Goal: Information Seeking & Learning: Check status

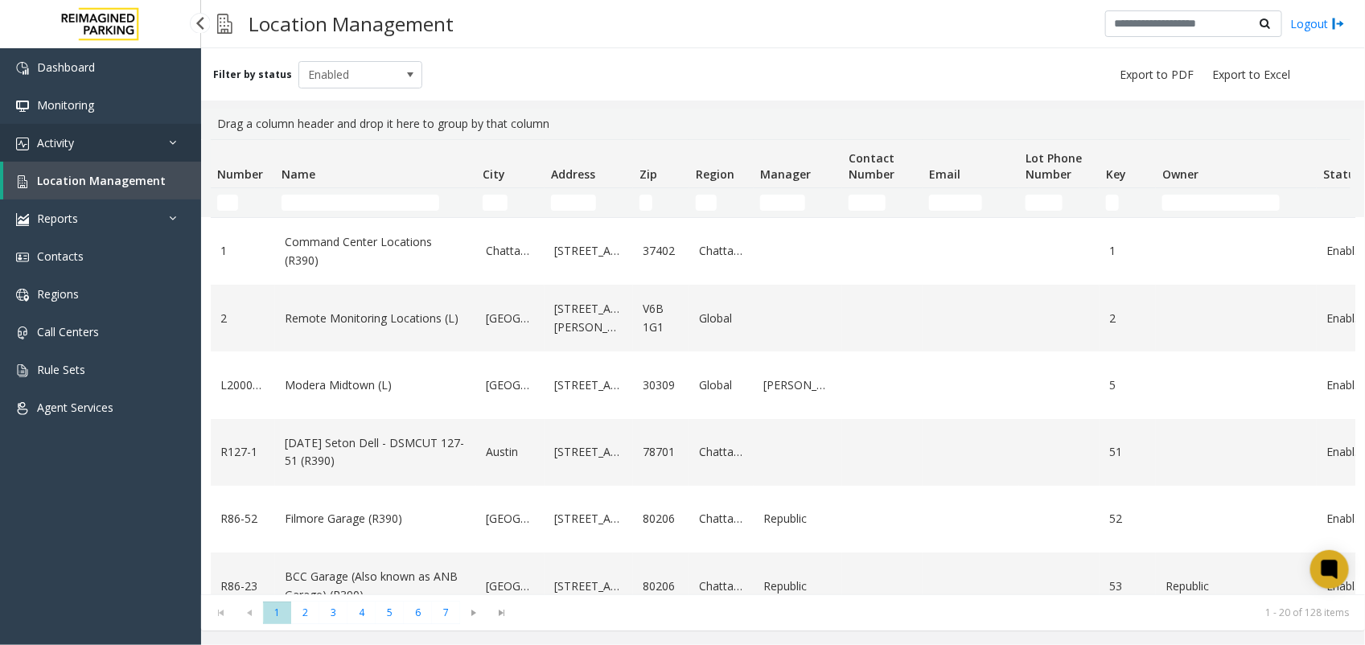
click at [117, 131] on link "Activity" at bounding box center [100, 143] width 201 height 38
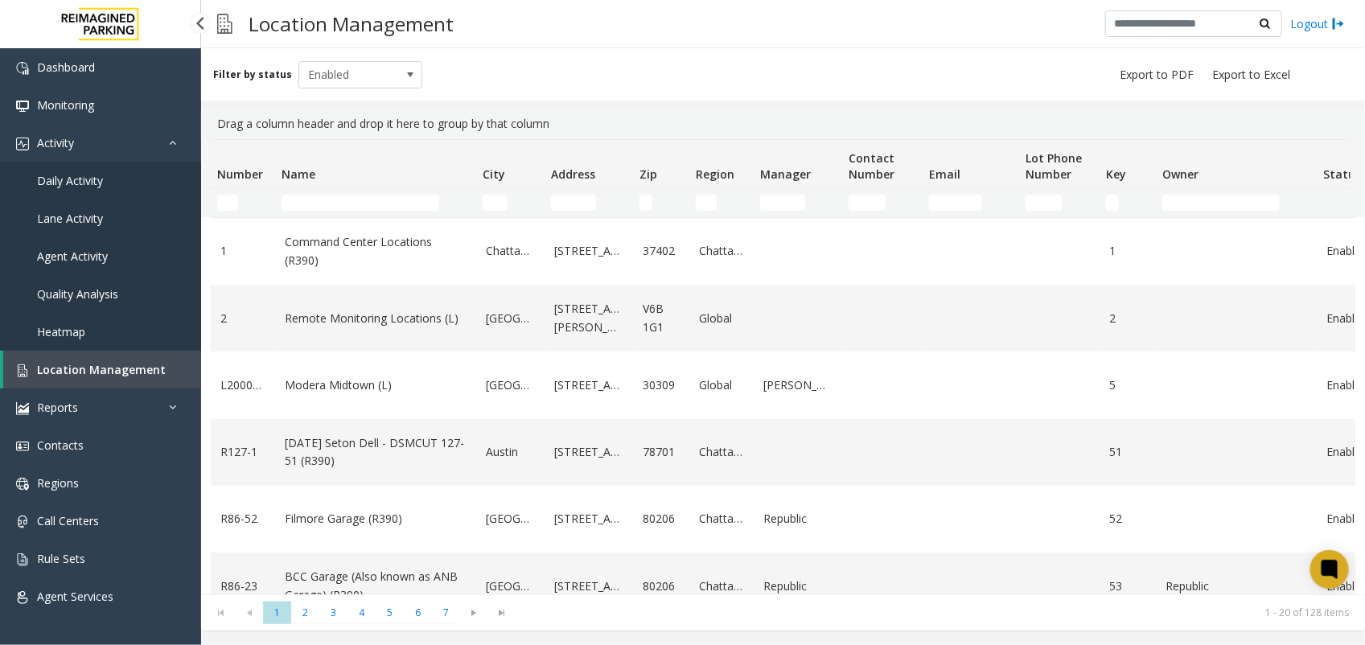
click at [54, 254] on span "Agent Activity" at bounding box center [72, 255] width 71 height 15
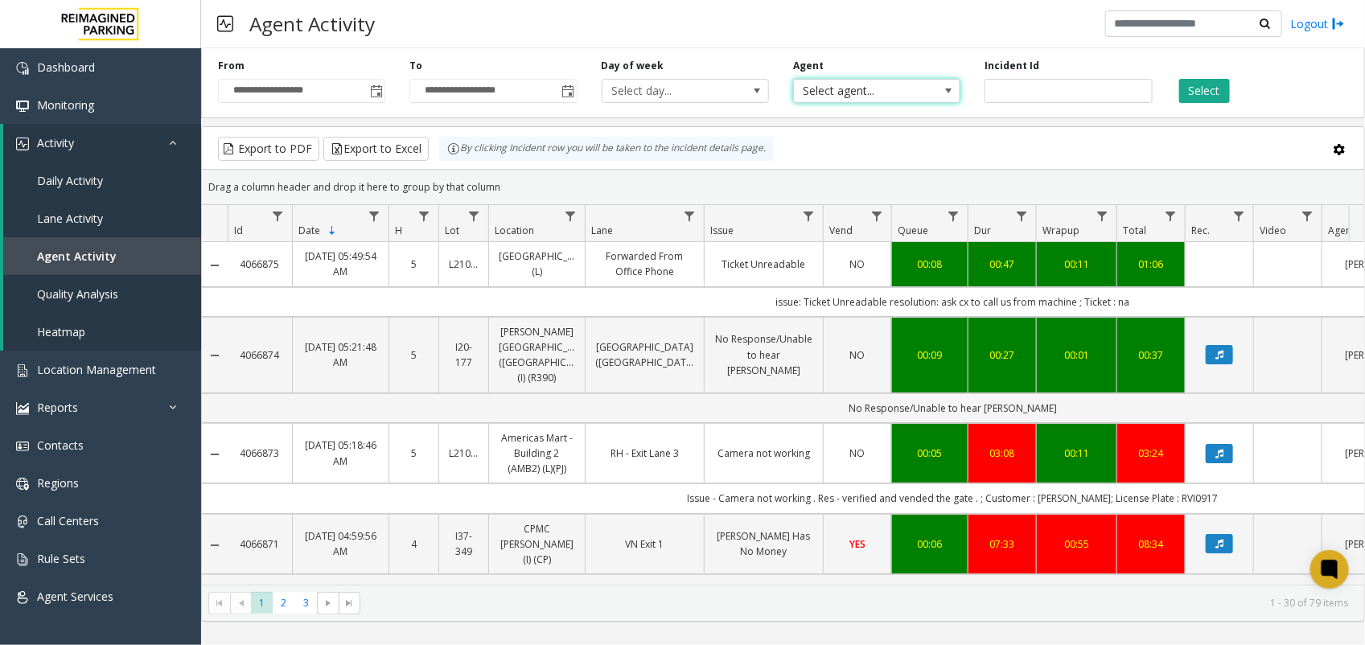
click at [833, 91] on span "Select agent..." at bounding box center [860, 91] width 133 height 23
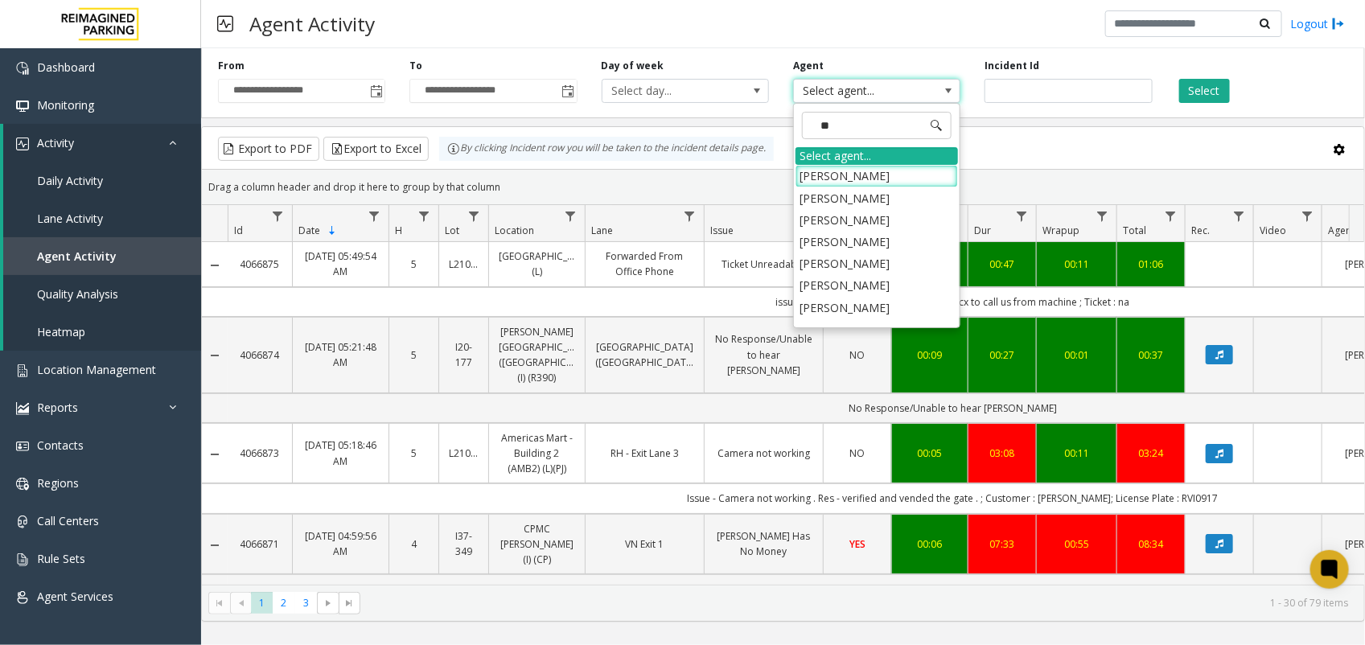
type input "***"
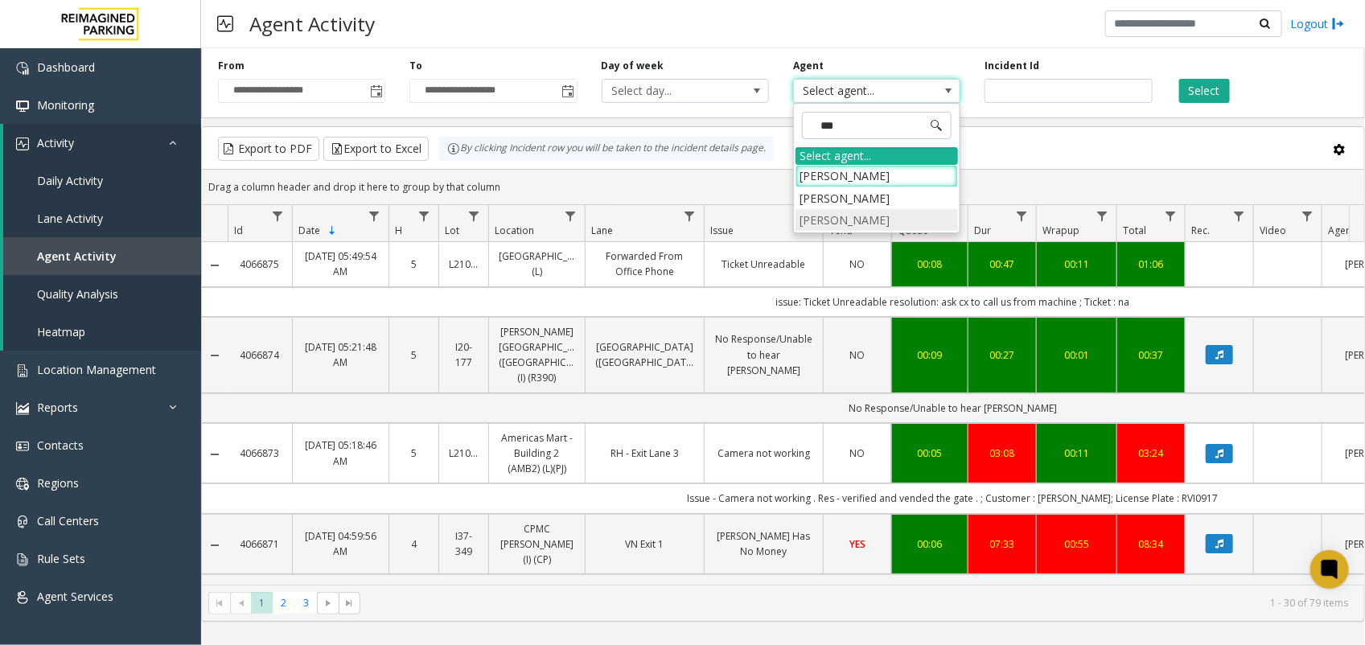
click at [854, 218] on li "[PERSON_NAME]" at bounding box center [876, 220] width 162 height 22
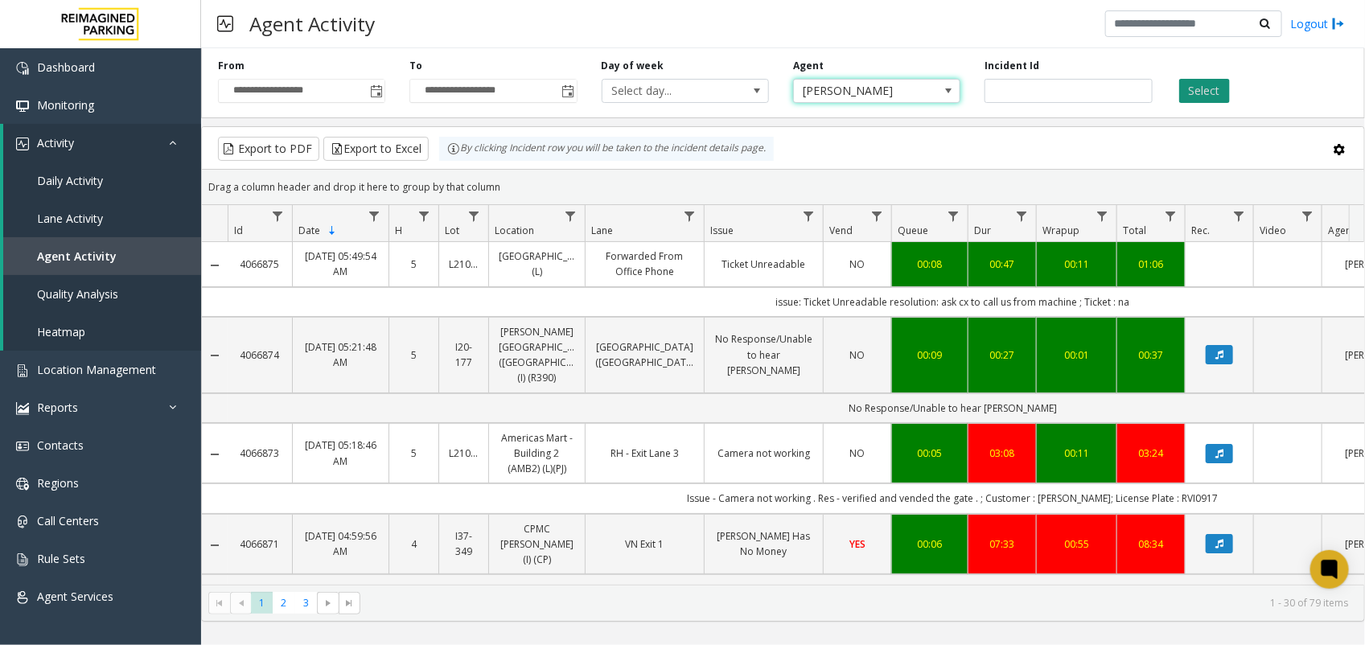
click at [1197, 88] on button "Select" at bounding box center [1204, 91] width 51 height 24
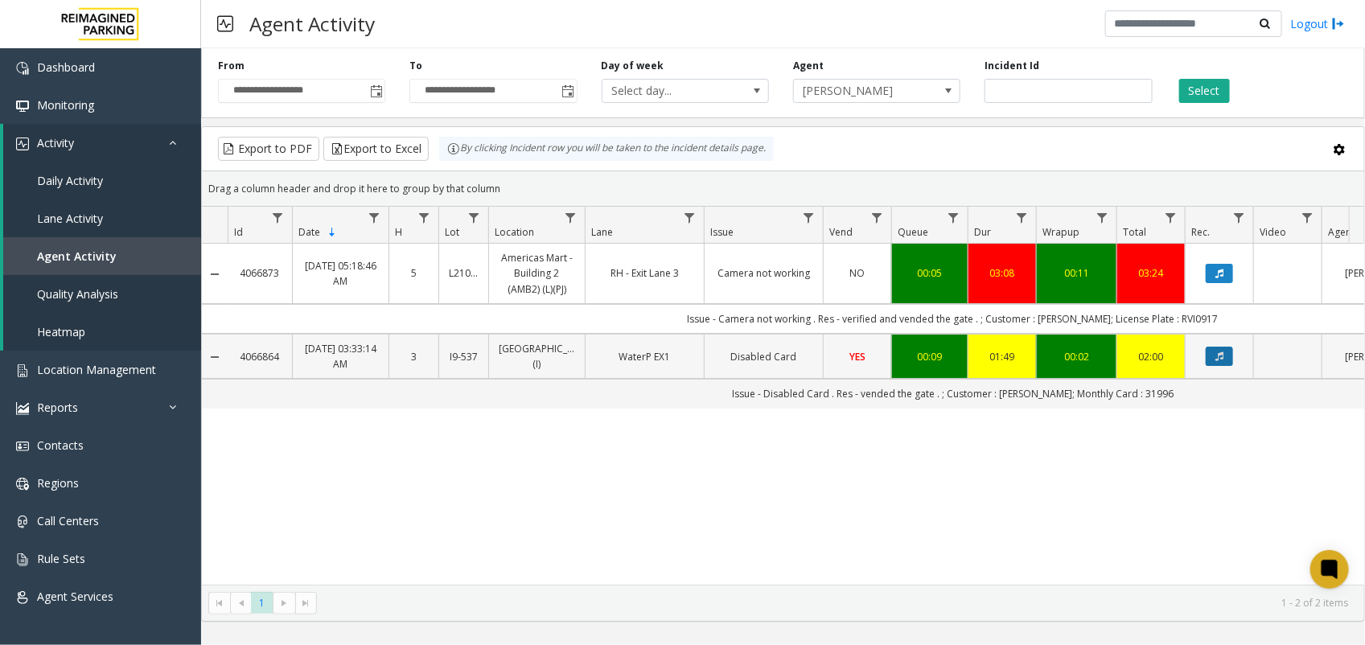
click at [1223, 355] on icon "Data table" at bounding box center [1219, 356] width 8 height 10
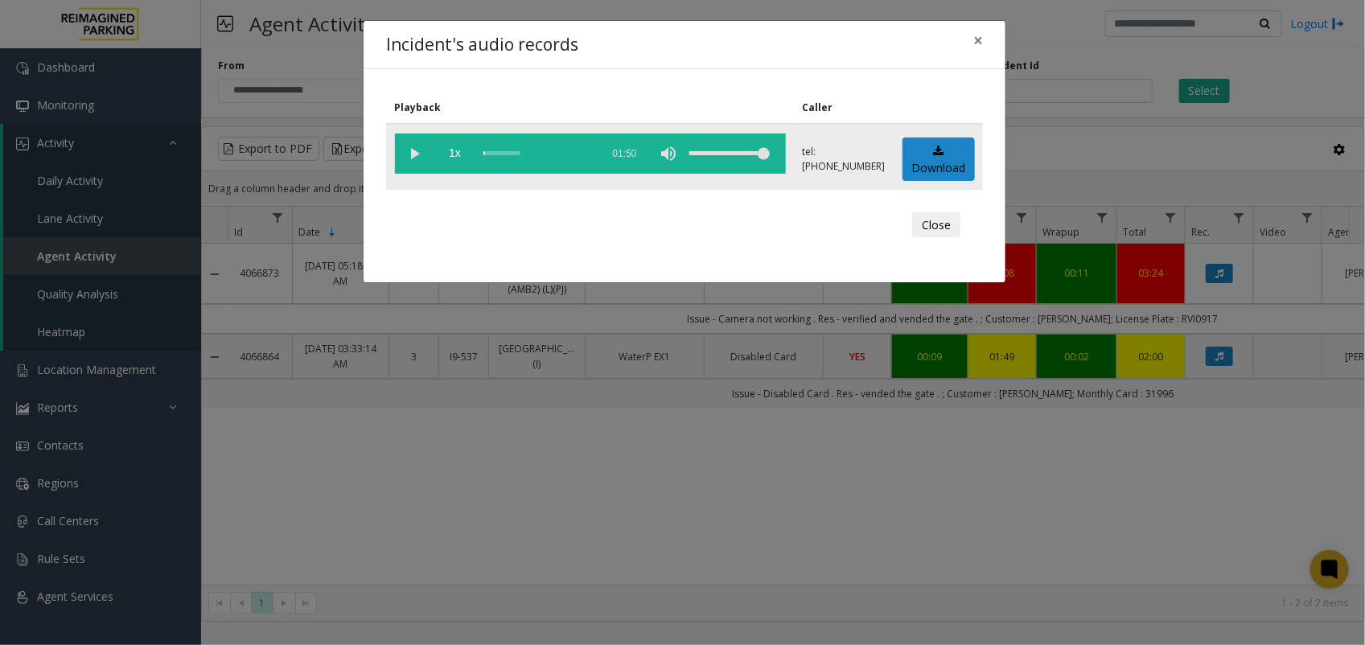
click at [414, 154] on vg-play-pause at bounding box center [415, 153] width 40 height 40
click at [945, 227] on button "Close" at bounding box center [936, 225] width 48 height 26
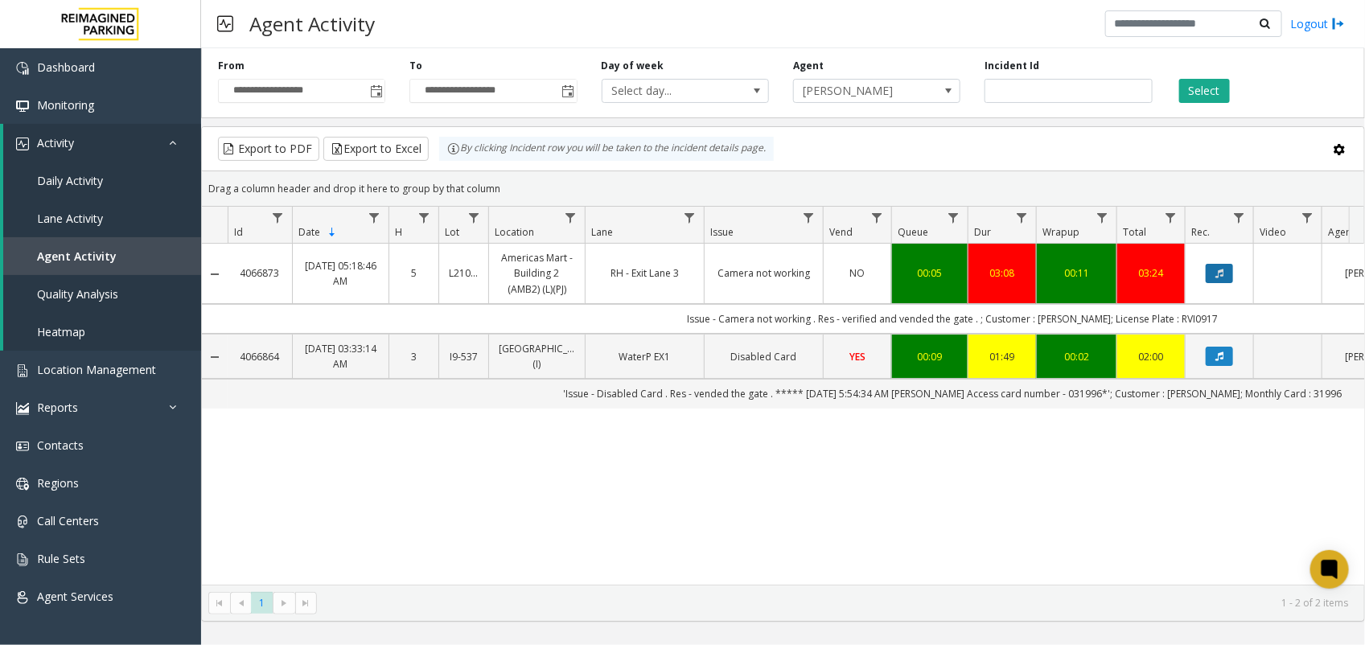
click at [1224, 274] on button "Data table" at bounding box center [1218, 273] width 27 height 19
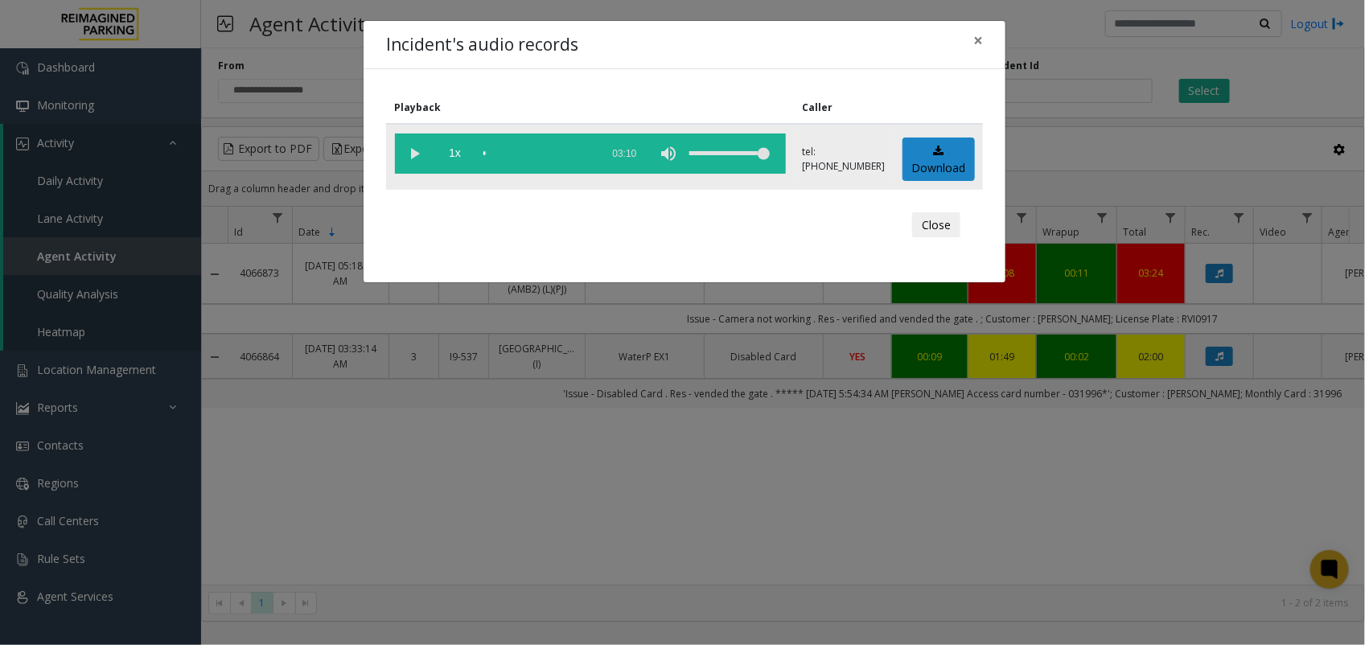
click at [421, 150] on vg-play-pause at bounding box center [415, 153] width 40 height 40
click at [937, 223] on button "Close" at bounding box center [936, 225] width 48 height 26
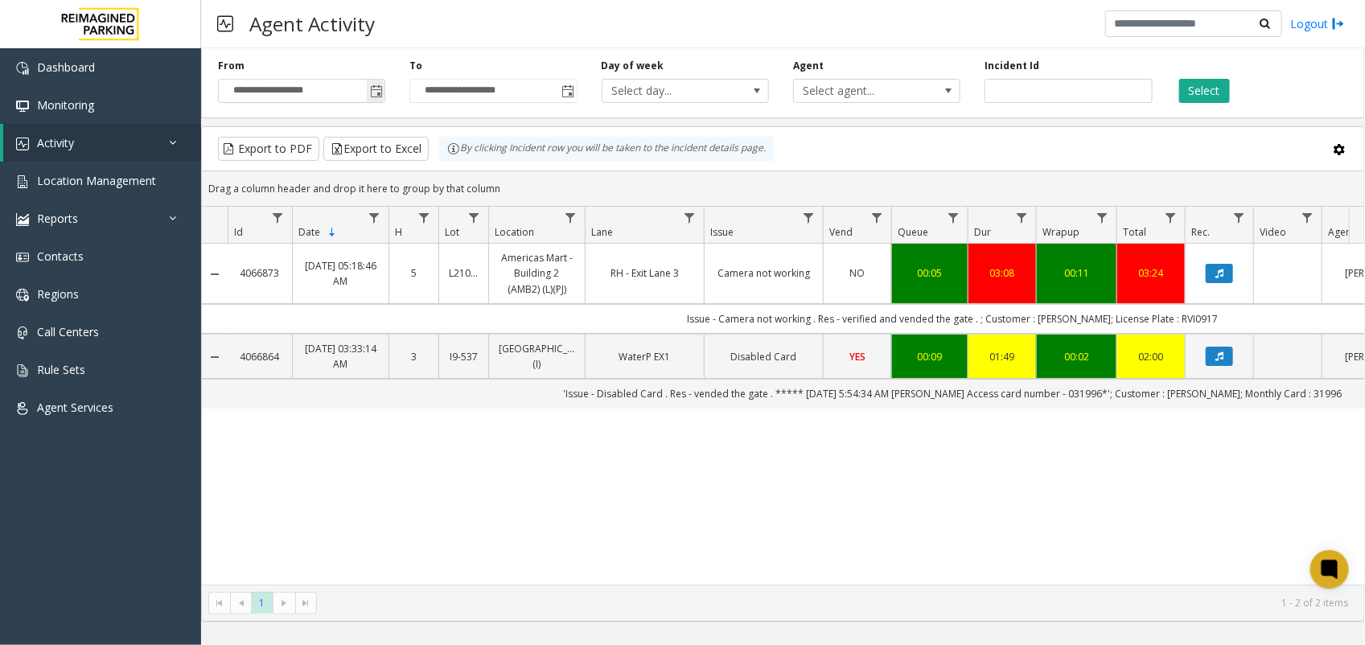
click at [375, 95] on span "Toggle popup" at bounding box center [376, 91] width 13 height 13
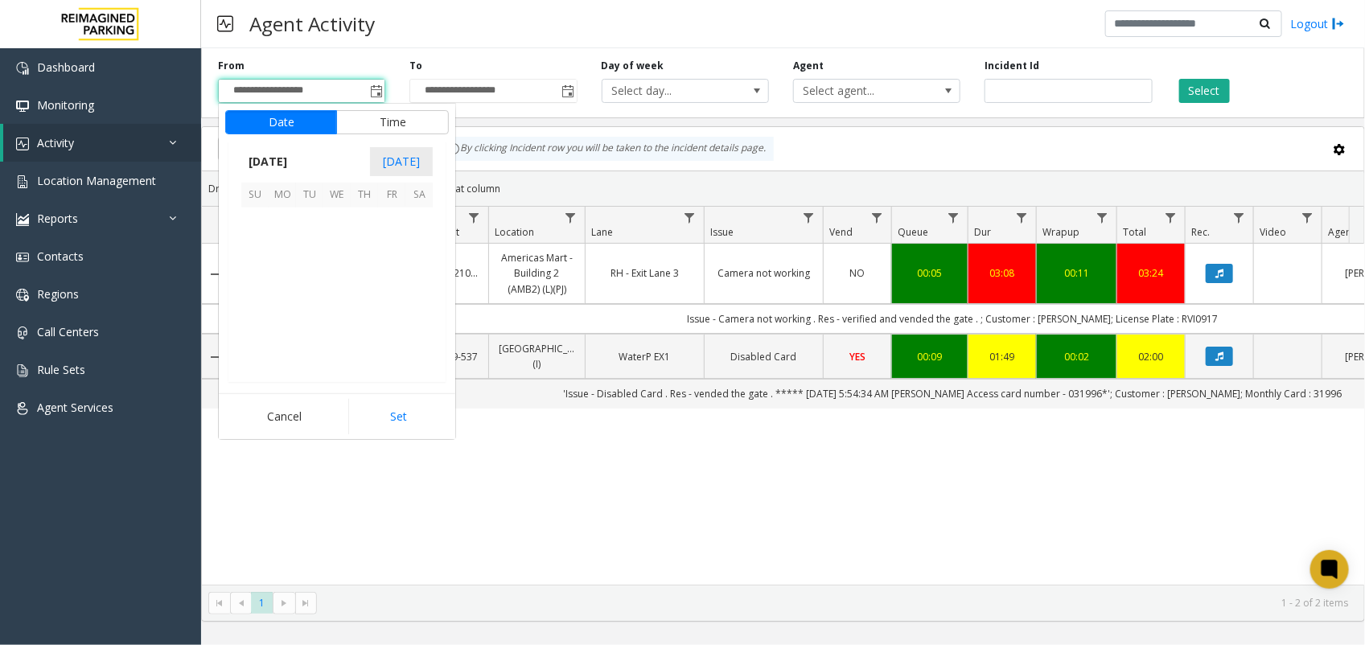
scroll to position [288279, 0]
click at [419, 334] on span "30" at bounding box center [418, 331] width 27 height 27
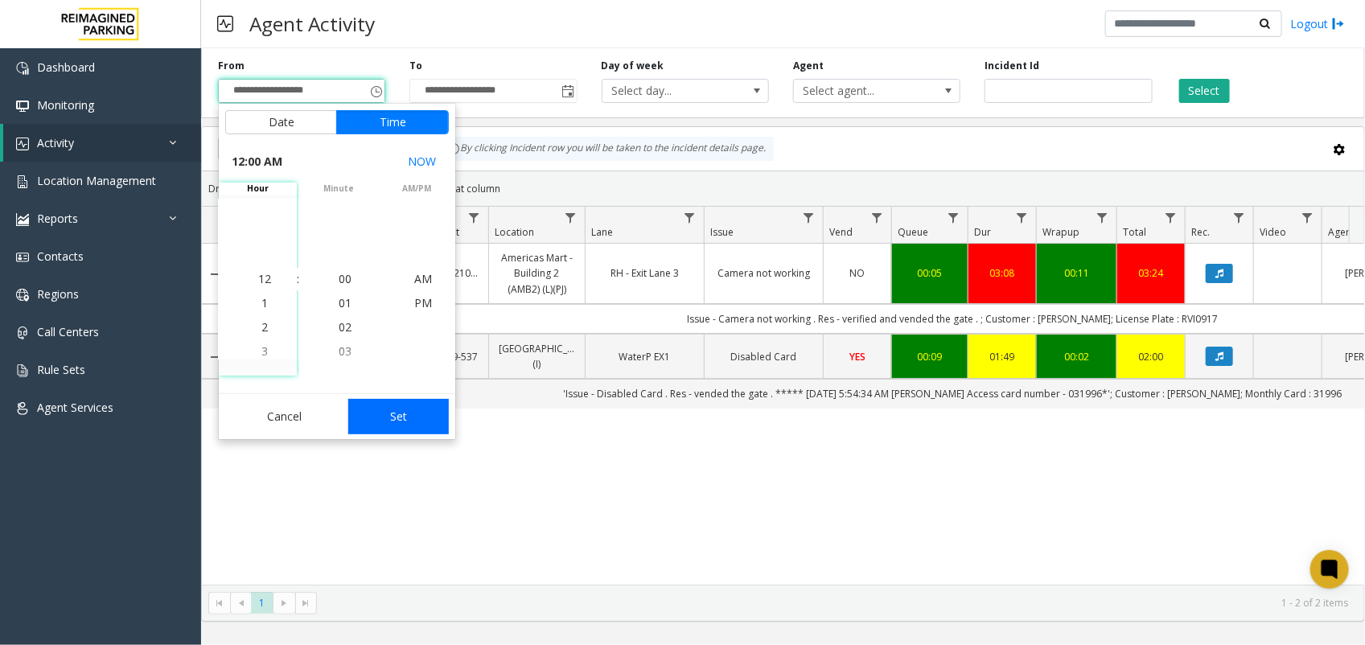
click at [417, 426] on button "Set" at bounding box center [398, 416] width 101 height 35
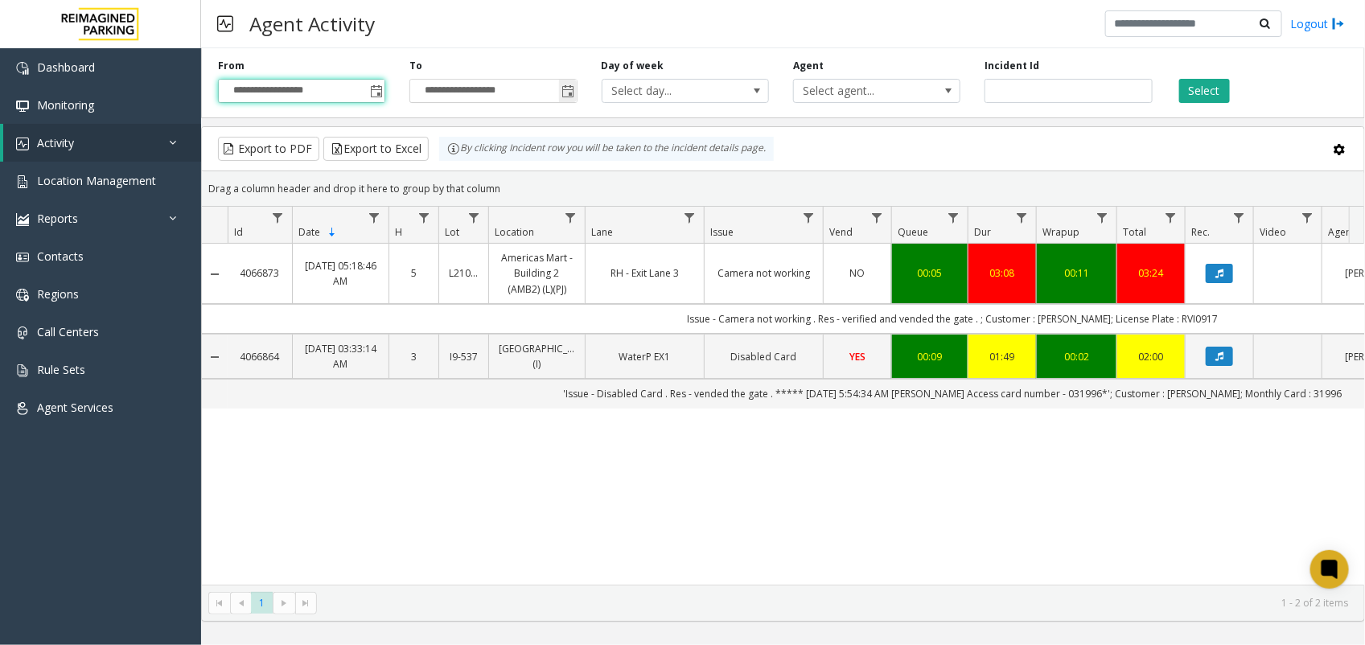
click at [564, 90] on span "Toggle popup" at bounding box center [568, 91] width 13 height 13
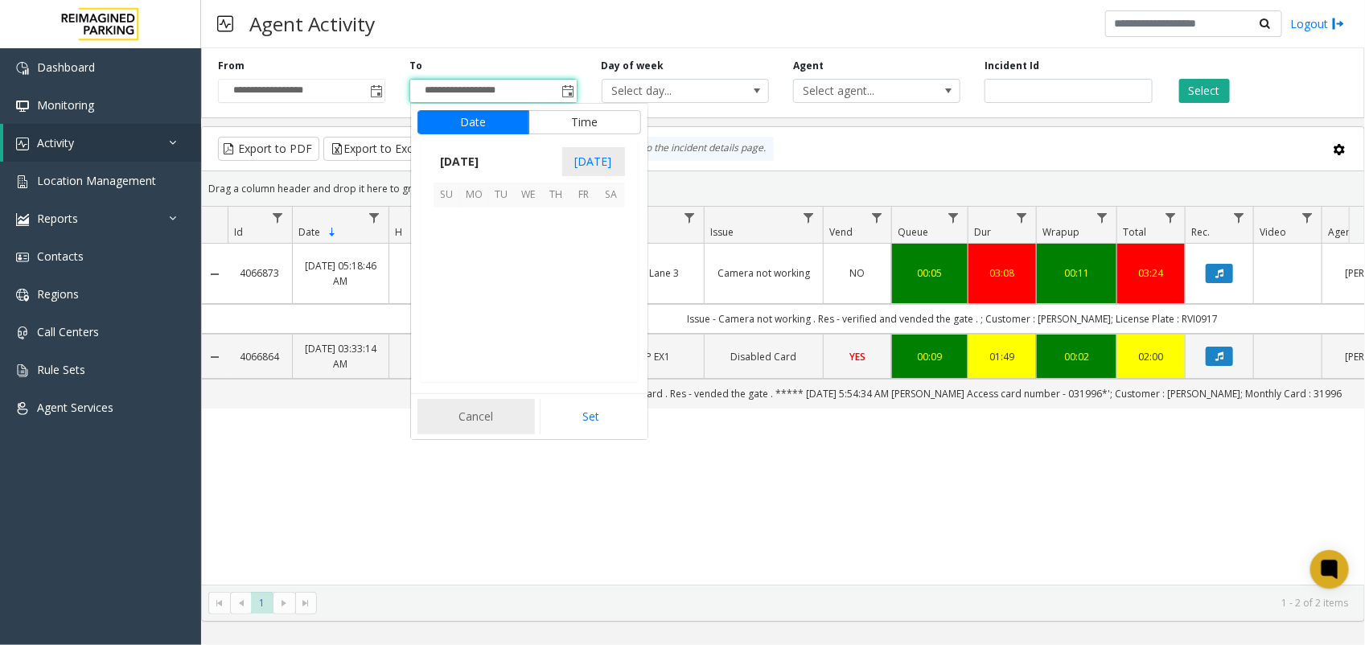
scroll to position [24, 0]
click at [605, 332] on span "30" at bounding box center [610, 331] width 27 height 27
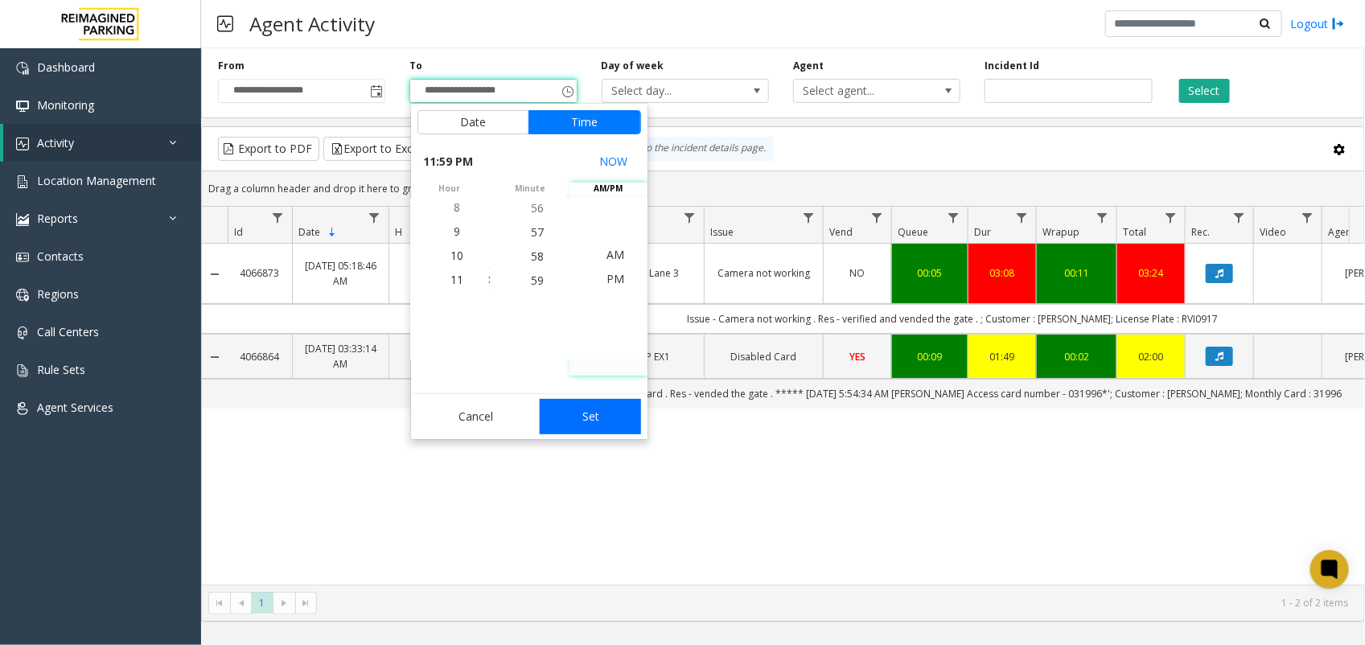
click at [597, 422] on button "Set" at bounding box center [590, 416] width 101 height 35
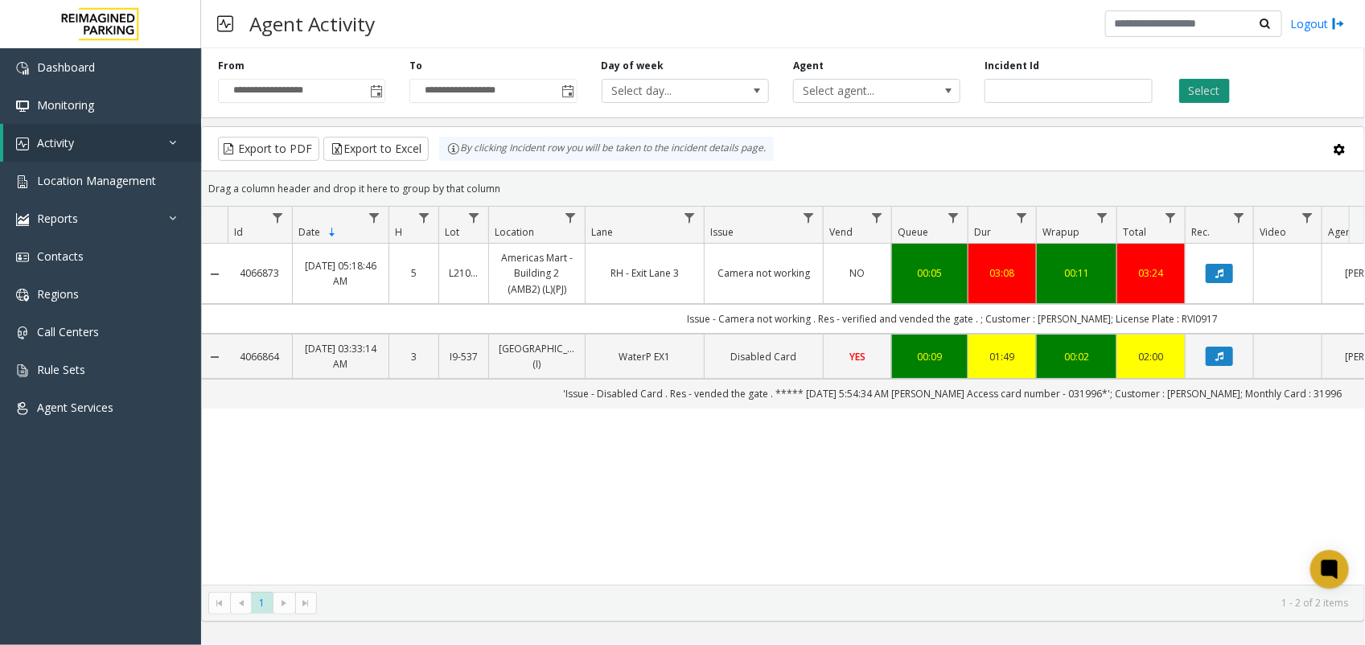
click at [1223, 82] on button "Select" at bounding box center [1204, 91] width 51 height 24
